Goal: Transaction & Acquisition: Subscribe to service/newsletter

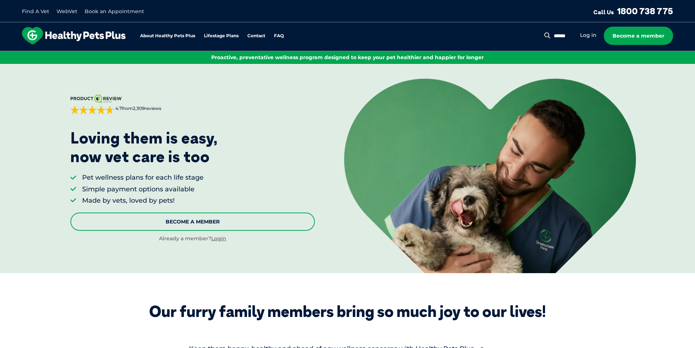
click at [230, 223] on link "Become A Member" at bounding box center [192, 221] width 245 height 18
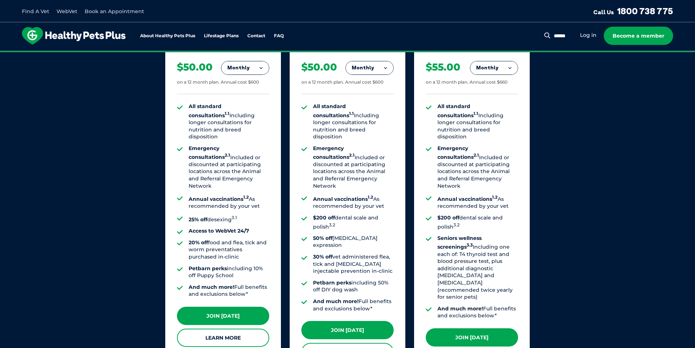
scroll to position [407, 0]
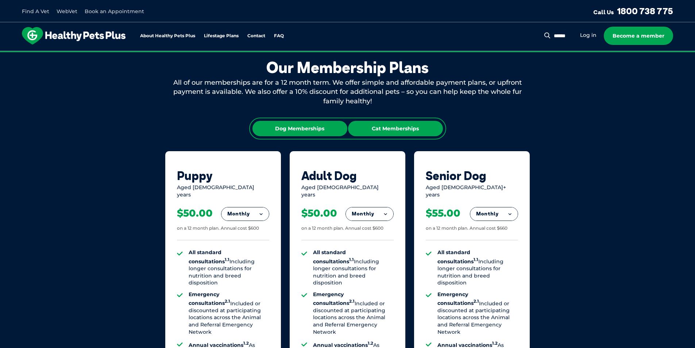
click at [386, 133] on div "Cat Memberships" at bounding box center [395, 128] width 95 height 15
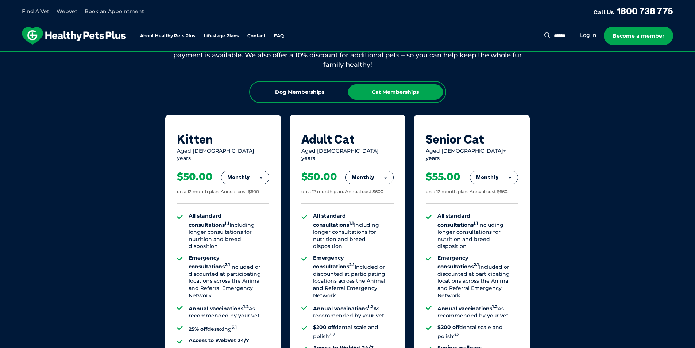
scroll to position [480, 0]
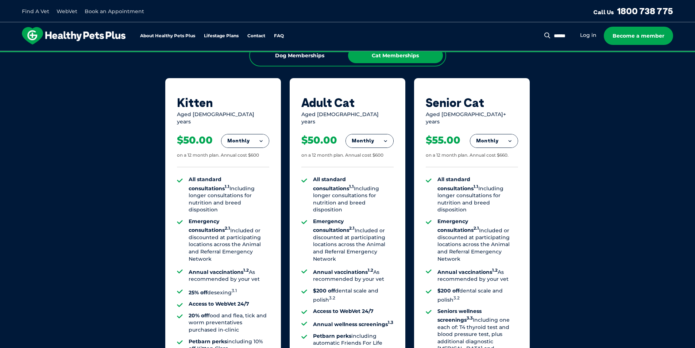
click at [370, 134] on button "Monthly" at bounding box center [369, 140] width 47 height 13
click at [370, 138] on button "Monthly" at bounding box center [369, 140] width 47 height 13
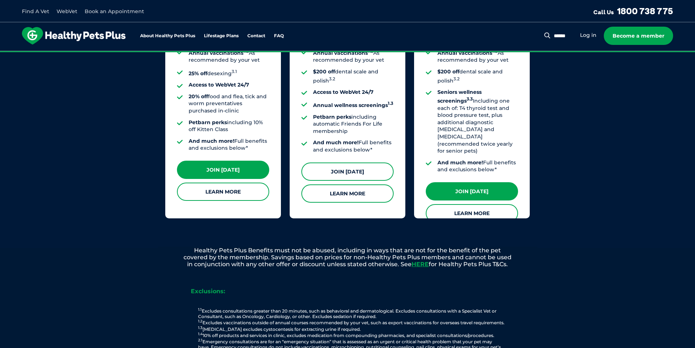
click at [371, 166] on link "Join [DATE]" at bounding box center [348, 171] width 92 height 18
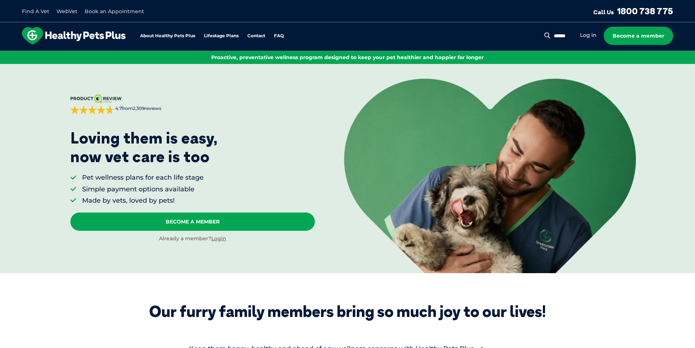
click at [591, 30] on div "Search for: Search Log in Become a member" at bounding box center [612, 36] width 121 height 18
click at [591, 34] on link "Log in" at bounding box center [588, 35] width 16 height 7
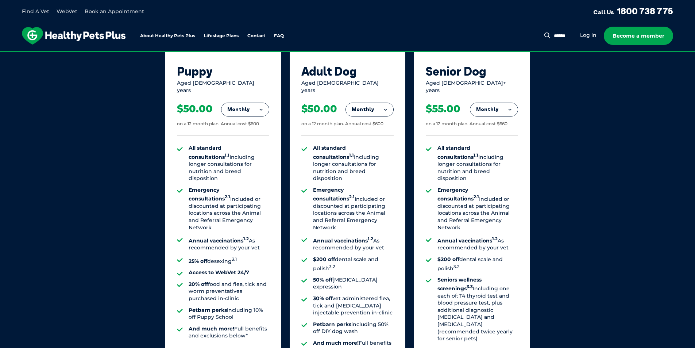
scroll to position [219, 0]
